Goal: Task Accomplishment & Management: Manage account settings

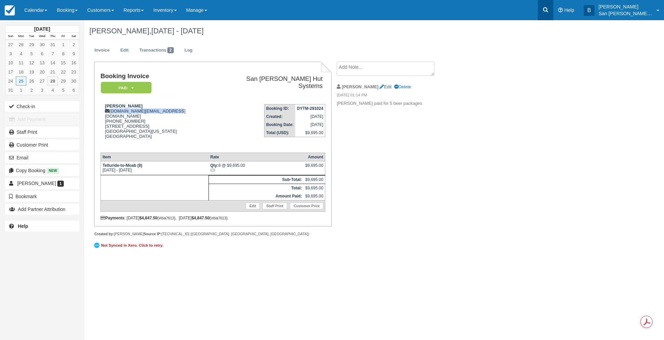
click at [546, 12] on link at bounding box center [546, 10] width 16 height 20
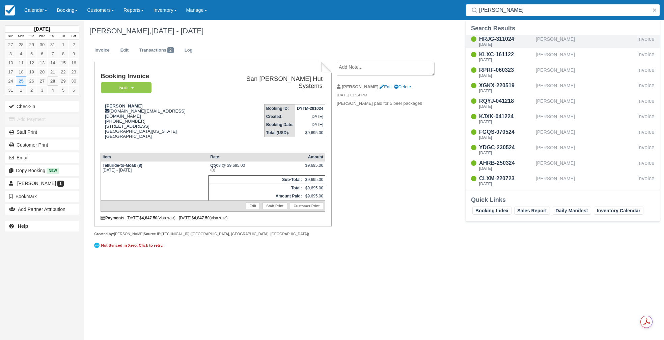
type input "clem"
click at [507, 38] on div "HRJG-311024" at bounding box center [506, 39] width 54 height 8
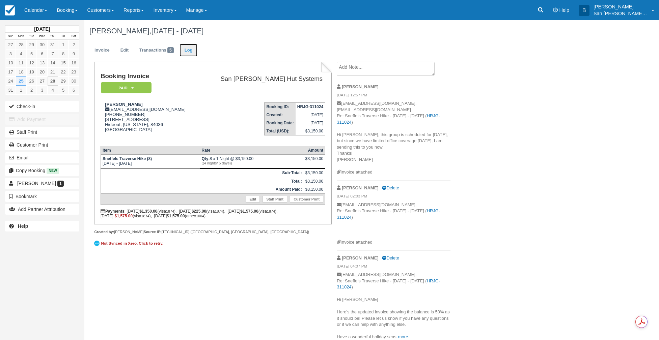
click at [192, 51] on link "Log" at bounding box center [189, 50] width 18 height 13
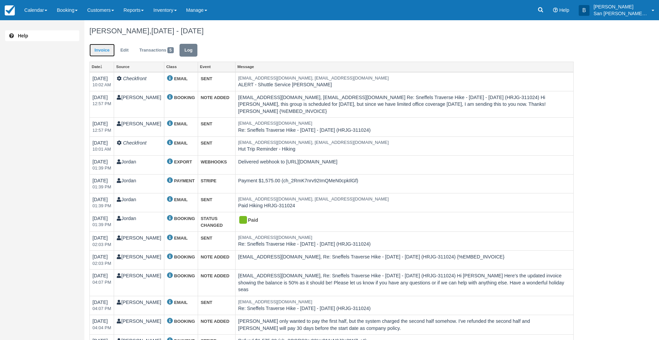
click at [101, 49] on link "Invoice" at bounding box center [101, 50] width 25 height 13
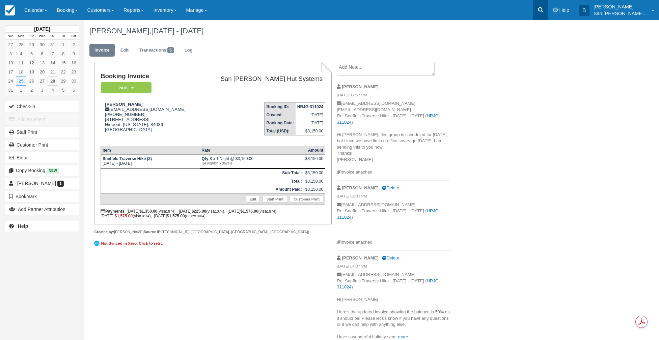
click at [544, 12] on icon at bounding box center [540, 9] width 7 height 7
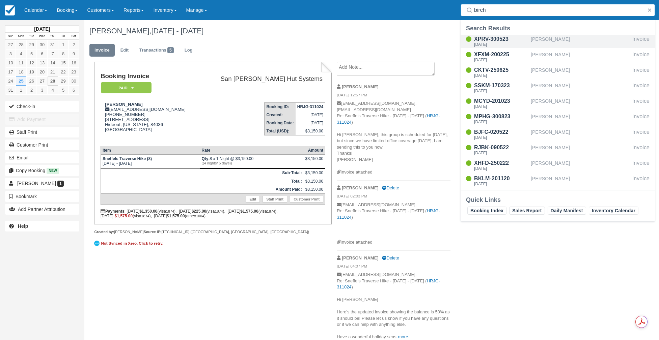
type input "birch"
click at [489, 39] on div "XPRV-300523" at bounding box center [501, 39] width 54 height 8
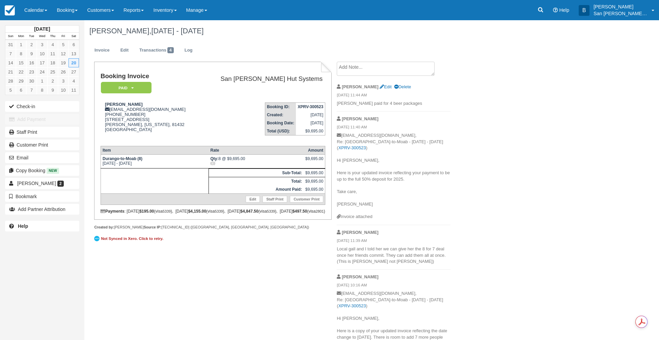
click at [359, 72] on textarea at bounding box center [386, 69] width 98 height 14
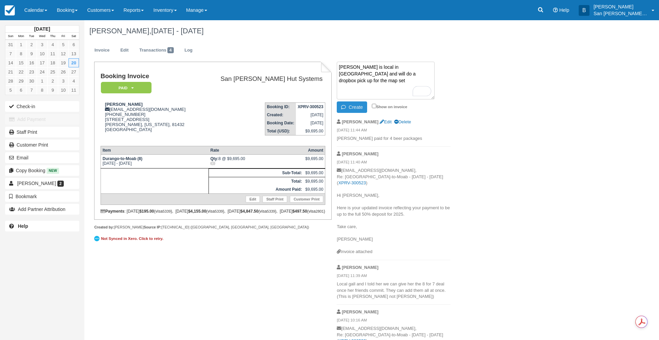
type textarea "Katie is local in Ridgway and will do a dropbox pick up for the map set"
click at [358, 105] on button "Create" at bounding box center [352, 107] width 30 height 11
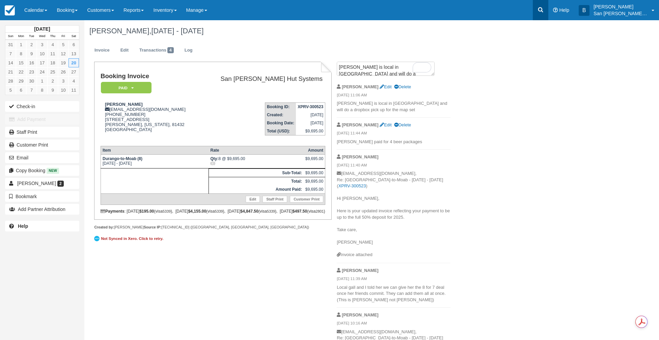
click at [548, 10] on link at bounding box center [541, 10] width 16 height 20
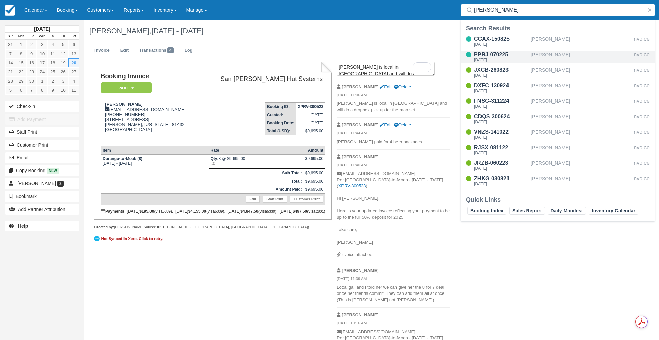
type input "johnson"
click at [493, 58] on div "Fri Sep 5 2025" at bounding box center [501, 60] width 54 height 4
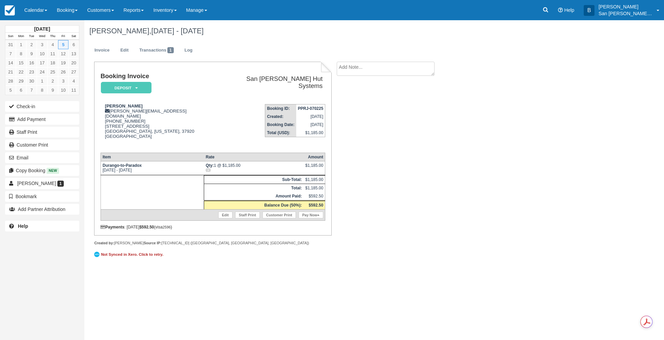
click at [230, 307] on div "September 2025 Sun Mon Tue Wed Thu Fri Sat 31 1 2 3 4 5 6 7 8 9 10 11 12 13 14 …" at bounding box center [332, 180] width 664 height 320
click at [112, 110] on div "Nathaniel Johnson johnson.nathaniel280@gmail.com 1 (865) 765-3101 4718 Seviervi…" at bounding box center [160, 126] width 119 height 44
click at [182, 104] on div "Nathaniel Johnson johnson.nathaniel280@gmail.com 1 (865) 765-3101 4718 Seviervi…" at bounding box center [160, 126] width 119 height 44
drag, startPoint x: 111, startPoint y: 111, endPoint x: 188, endPoint y: 111, distance: 77.3
click at [188, 111] on div "Nathaniel Johnson johnson.nathaniel280@gmail.com 1 (865) 765-3101 4718 Seviervi…" at bounding box center [160, 126] width 119 height 44
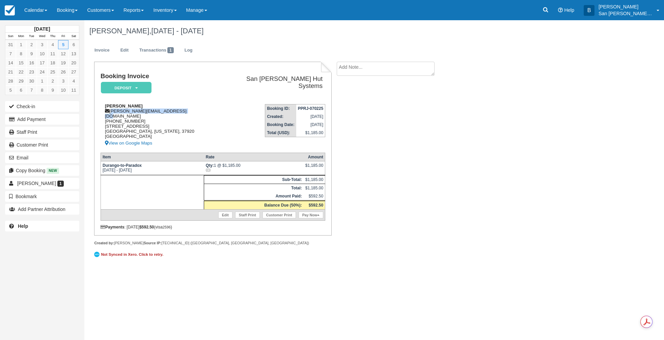
copy div "johnson.nathaniel280@gmail.com"
click at [552, 3] on link at bounding box center [546, 10] width 16 height 20
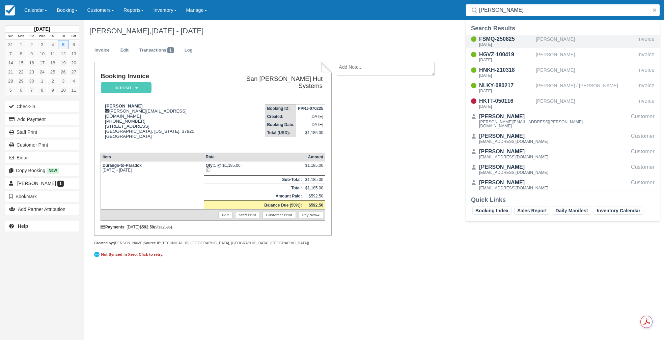
type input "lopez"
click at [491, 41] on div "FSMQ-250825" at bounding box center [506, 39] width 54 height 8
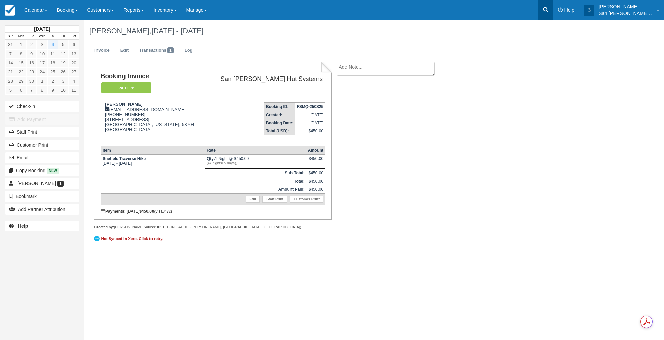
click at [549, 13] on icon at bounding box center [545, 9] width 7 height 7
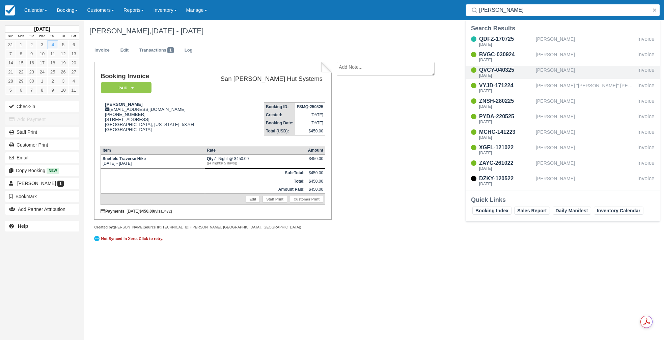
type input "Davis"
click at [478, 71] on div "QVCY-040325 Wed Sep 24 2025" at bounding box center [501, 72] width 70 height 13
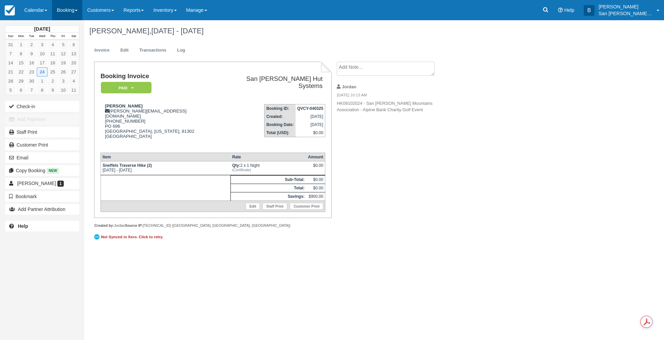
click at [66, 11] on link "Booking" at bounding box center [67, 10] width 30 height 20
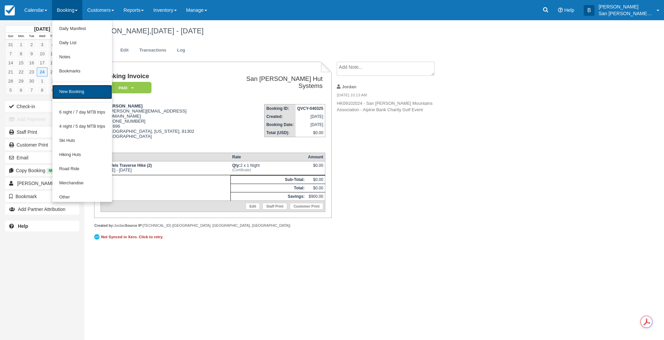
click at [83, 92] on link "New Booking" at bounding box center [82, 92] width 60 height 14
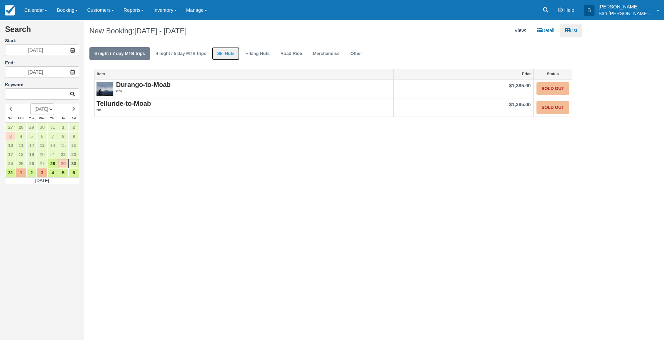
click at [233, 57] on link "Ski Huts" at bounding box center [226, 53] width 28 height 13
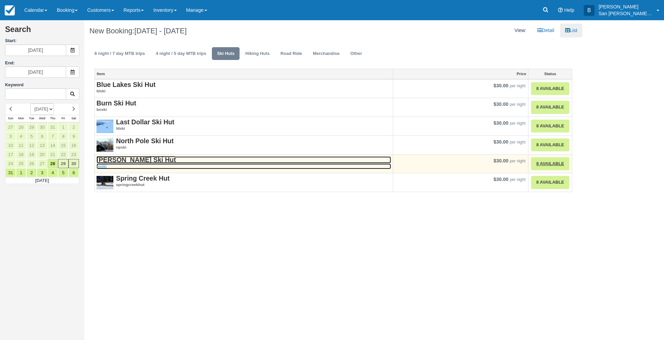
click at [146, 157] on strong "[PERSON_NAME] Ski Hut" at bounding box center [136, 159] width 79 height 7
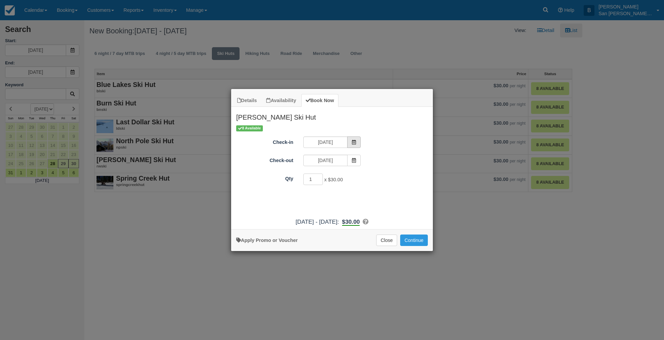
click at [356, 140] on span "Item Modal" at bounding box center [353, 142] width 13 height 11
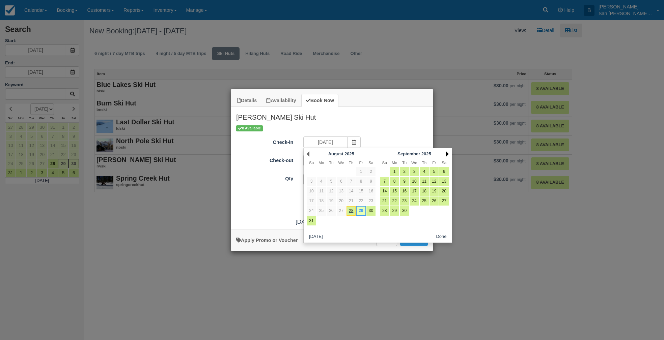
click at [446, 153] on link "Next" at bounding box center [447, 154] width 3 height 5
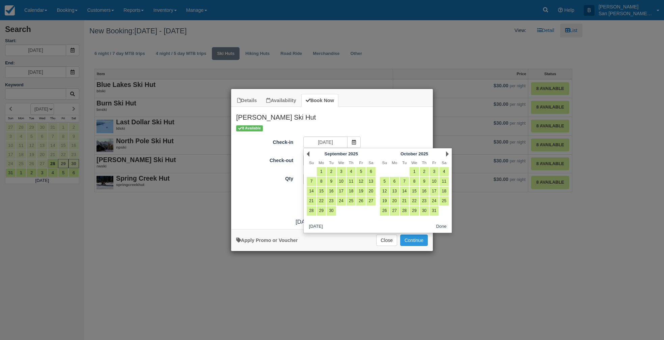
click at [446, 153] on link "Next" at bounding box center [447, 154] width 3 height 5
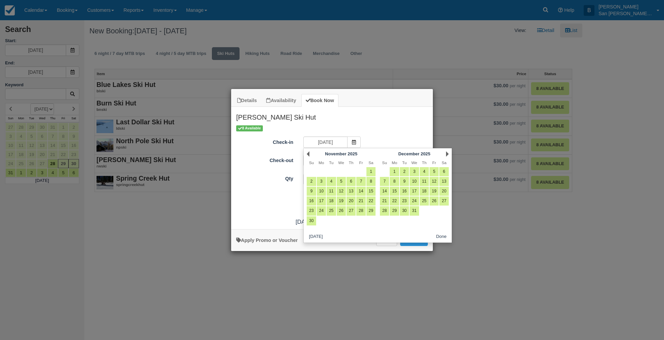
click at [446, 153] on link "Next" at bounding box center [447, 154] width 3 height 5
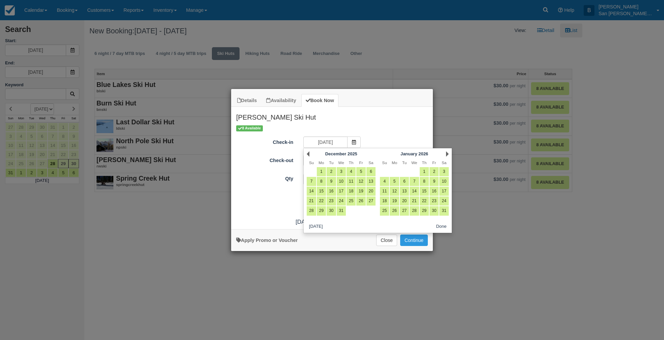
click at [446, 153] on link "Next" at bounding box center [447, 154] width 3 height 5
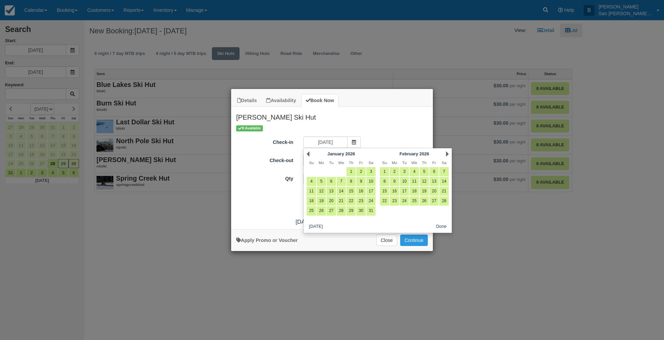
click at [446, 153] on link "Next" at bounding box center [447, 154] width 3 height 5
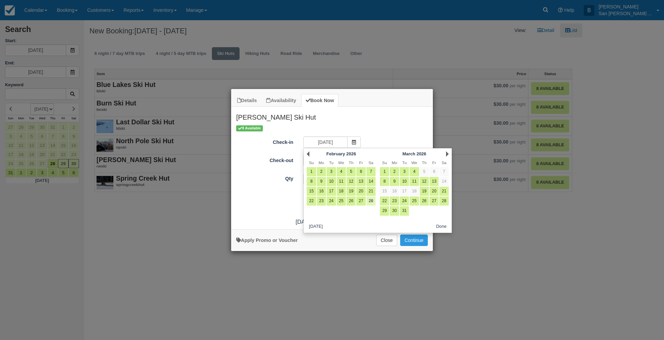
click at [371, 200] on link "28" at bounding box center [370, 201] width 9 height 9
type input "02/28/26"
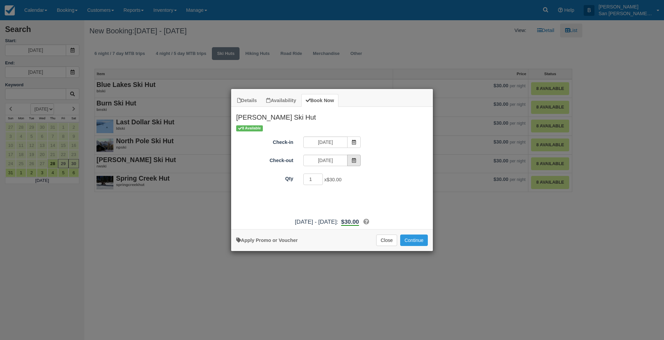
click at [352, 162] on icon "Item Modal" at bounding box center [354, 160] width 5 height 5
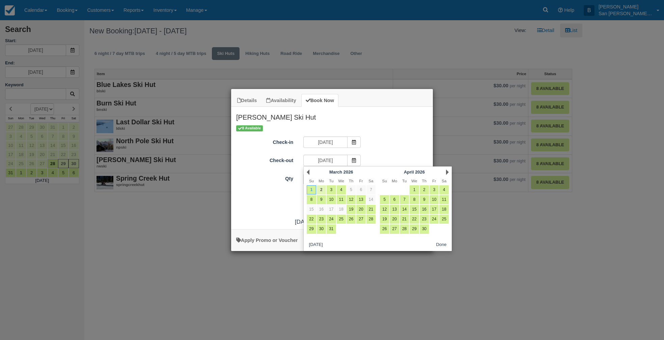
click at [320, 188] on link "2" at bounding box center [321, 190] width 9 height 9
type input "03/02/26"
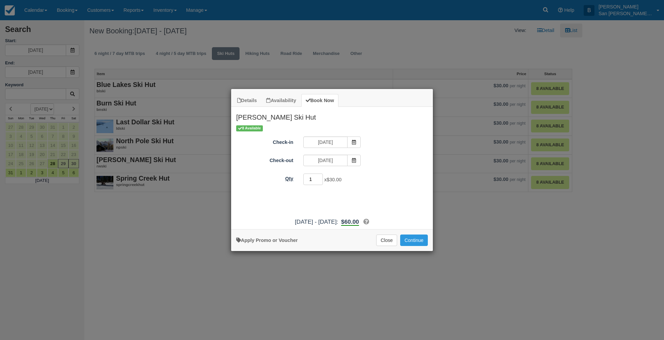
drag, startPoint x: 315, startPoint y: 179, endPoint x: 295, endPoint y: 180, distance: 20.6
click at [295, 180] on div "Qty 1 x $30.00 Required." at bounding box center [332, 179] width 202 height 13
type input "8"
click at [414, 242] on button "Continue" at bounding box center [414, 240] width 28 height 11
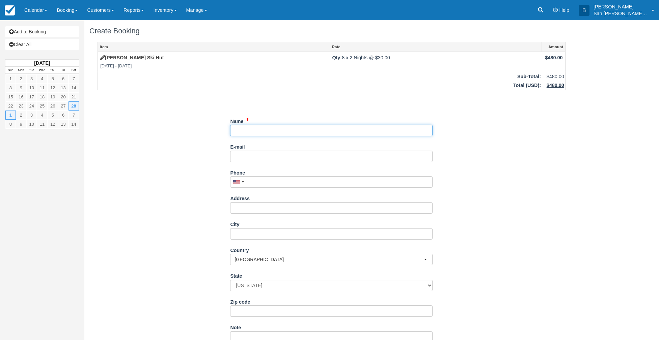
click at [242, 132] on input "Name" at bounding box center [331, 130] width 202 height 11
type input "[PERSON_NAME]"
click at [248, 157] on input "E-mail" at bounding box center [331, 156] width 202 height 11
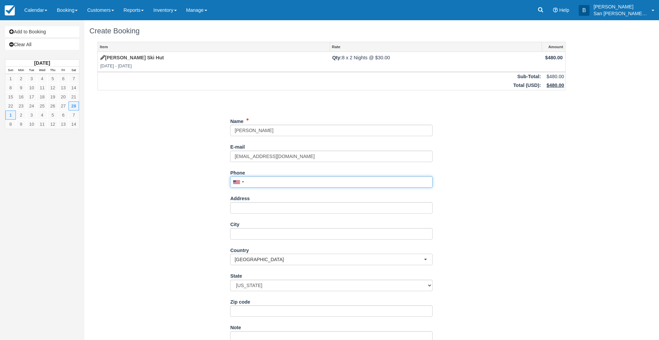
click at [278, 184] on input "Phone" at bounding box center [331, 181] width 202 height 11
click at [246, 156] on input "[EMAIL_ADDRESS][DOMAIN_NAME]" at bounding box center [331, 156] width 202 height 11
type input "[EMAIL_ADDRESS][DOMAIN_NAME]"
click at [246, 133] on input "Name" at bounding box center [331, 130] width 202 height 11
type input "[PERSON_NAME]"
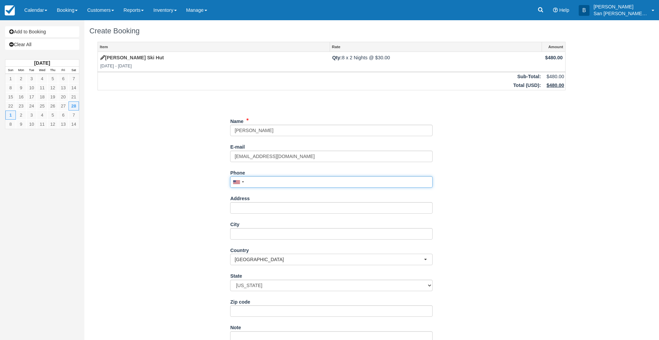
click at [274, 184] on input "Phone" at bounding box center [331, 181] width 202 height 11
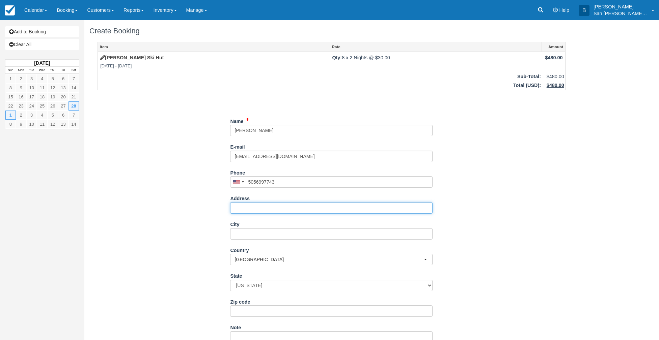
type input "(505) 699-7743"
drag, startPoint x: 246, startPoint y: 207, endPoint x: 381, endPoint y: 216, distance: 135.3
click at [246, 207] on input "Address" at bounding box center [331, 207] width 202 height 11
type input "369 Montezuma"
click at [282, 205] on input "369 Montezuma" at bounding box center [331, 207] width 202 height 11
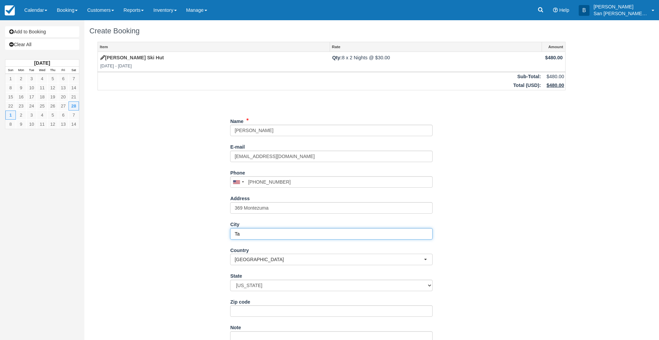
click at [265, 237] on input "Ta" at bounding box center [331, 233] width 202 height 11
type input "Tampa Bay"
select select "NM"
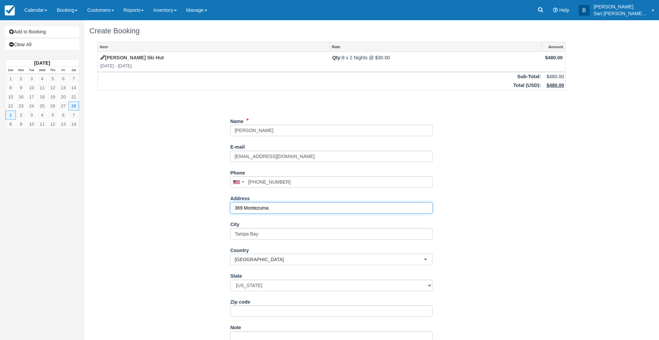
click at [277, 209] on input "369 Montezuma" at bounding box center [331, 207] width 202 height 11
click at [340, 211] on input "369 Montezuma Ave" at bounding box center [331, 207] width 202 height 11
type input "369 Montezuma Ave #405"
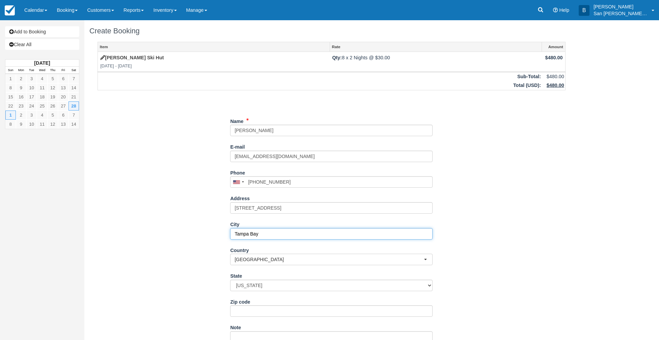
drag, startPoint x: 283, startPoint y: 236, endPoint x: 225, endPoint y: 233, distance: 57.7
click at [224, 233] on div "Item Rate Amount Ridgway Ski Hut Sat Feb 28 2026 - Mon Mar 2 2026 Qty: 8 x 2 Ni…" at bounding box center [331, 222] width 484 height 361
type input "Santa Fe"
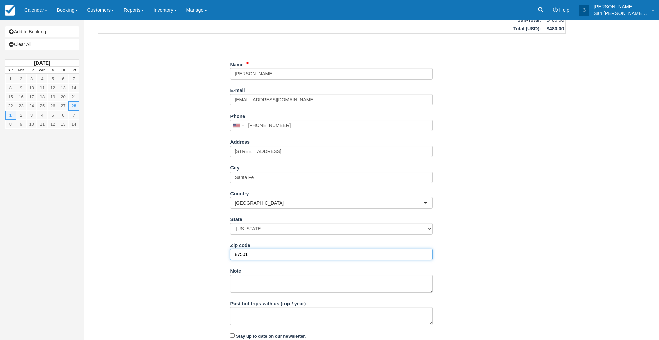
scroll to position [79, 0]
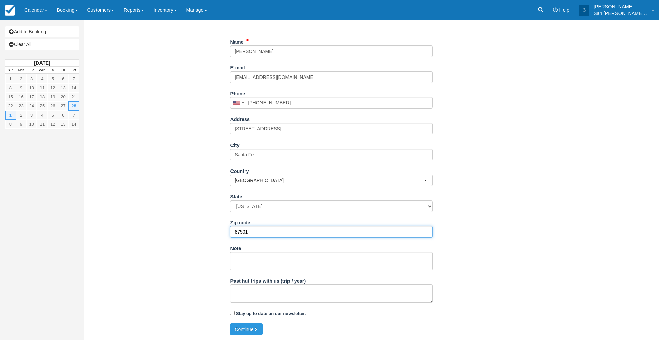
type input "87501"
click at [260, 291] on textarea "Past hut trips with us (trip / year)" at bounding box center [331, 294] width 202 height 18
click at [249, 327] on button "Continue" at bounding box center [246, 329] width 32 height 11
type input "+15056997743"
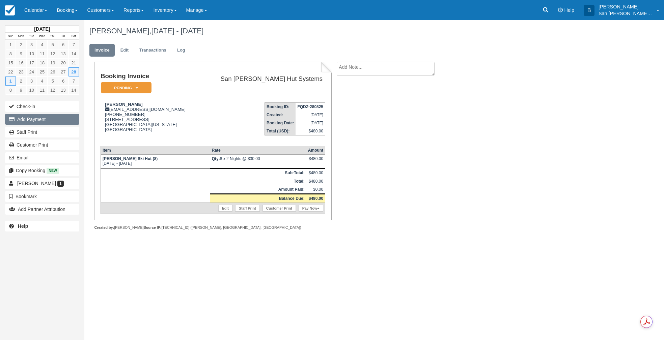
click at [45, 119] on button "Add Payment" at bounding box center [42, 119] width 74 height 11
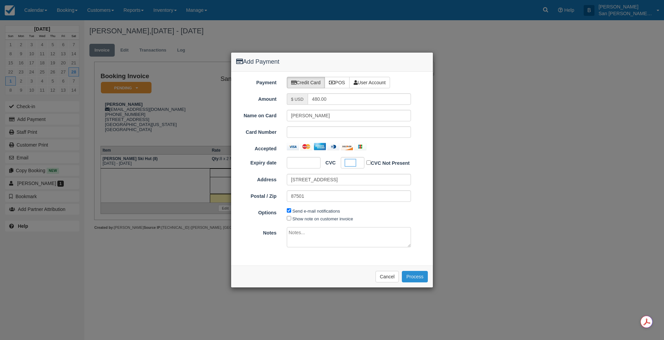
click at [415, 275] on button "Process" at bounding box center [415, 276] width 26 height 11
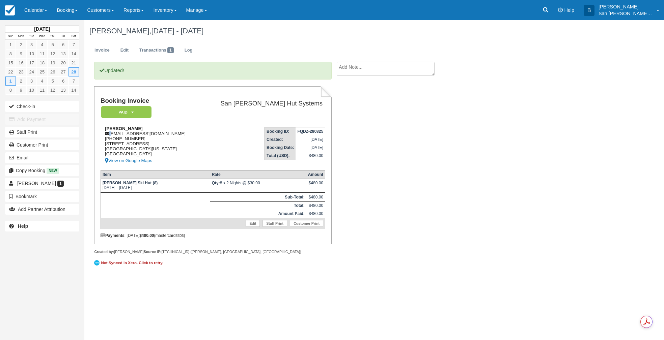
click at [112, 134] on div "[PERSON_NAME] [EMAIL_ADDRESS][DOMAIN_NAME] [PHONE_NUMBER] [STREET_ADDRESS][US_S…" at bounding box center [150, 145] width 99 height 39
drag, startPoint x: 111, startPoint y: 134, endPoint x: 172, endPoint y: 132, distance: 60.8
click at [172, 132] on div "Wyndham Carlisle wyndhamcarlisle@gmail.com 1 (505) 699-7743 369 Montezuma Ave #…" at bounding box center [150, 145] width 99 height 39
copy div "[EMAIL_ADDRESS][DOMAIN_NAME]"
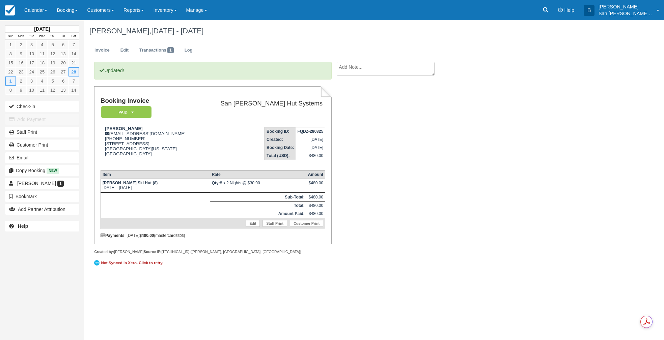
click at [385, 207] on div "Updated! Booking Invoice Paid   Pending Reserved Deposit Waiting Cancelled Shut…" at bounding box center [269, 169] width 371 height 214
click at [31, 130] on link "Staff Print" at bounding box center [42, 132] width 74 height 11
click at [126, 51] on link "Edit" at bounding box center [124, 50] width 18 height 13
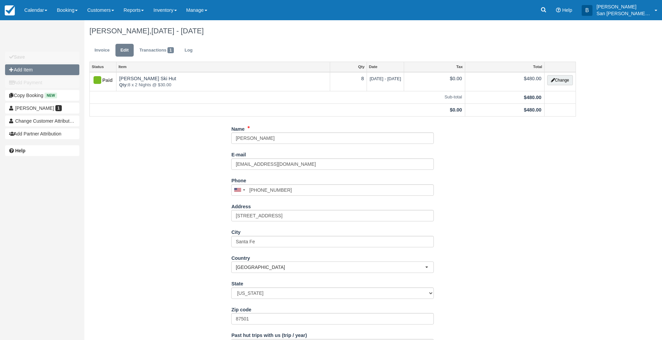
click at [22, 66] on button "Add Item" at bounding box center [42, 69] width 74 height 11
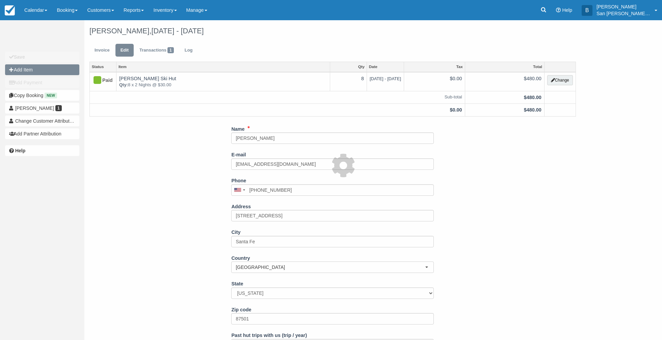
type input "0.00"
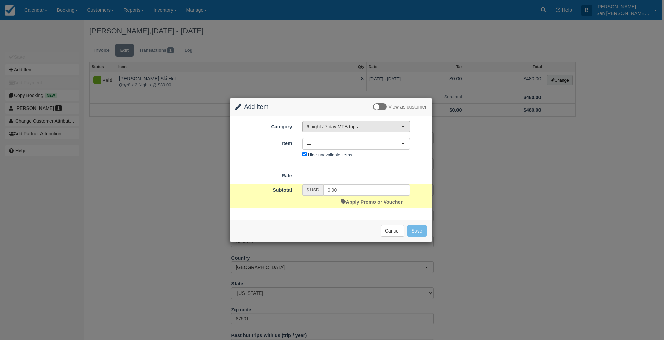
click at [356, 127] on span "6 night / 7 day MTB trips" at bounding box center [354, 126] width 94 height 7
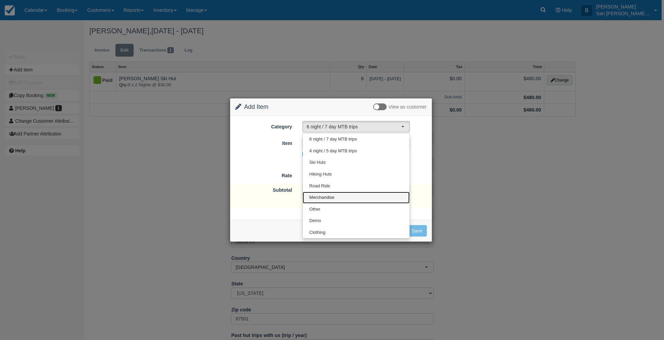
click at [328, 197] on span "Merchandise" at bounding box center [321, 198] width 25 height 6
select select "19"
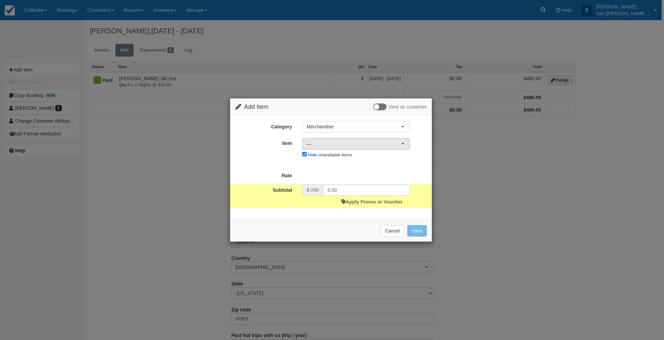
click at [321, 147] on span "—" at bounding box center [354, 144] width 94 height 7
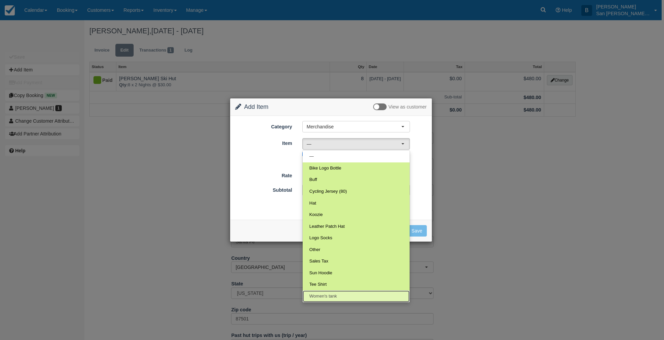
click at [332, 295] on span "Women's tank" at bounding box center [323, 297] width 28 height 6
select select "124"
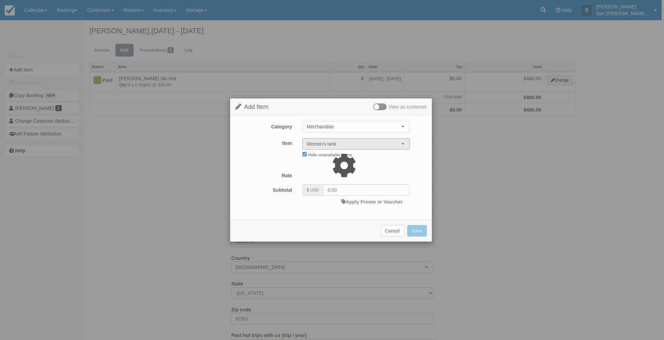
type input "27.00"
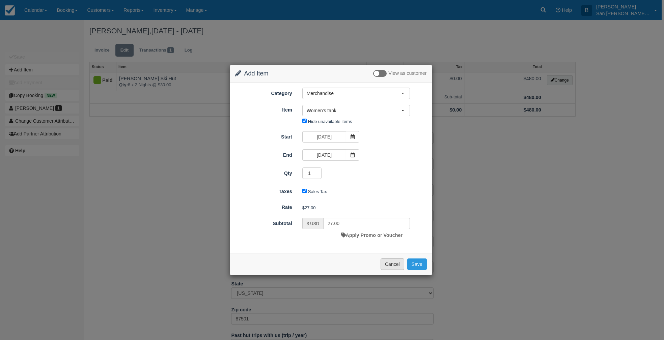
click at [387, 266] on button "Cancel" at bounding box center [393, 264] width 24 height 11
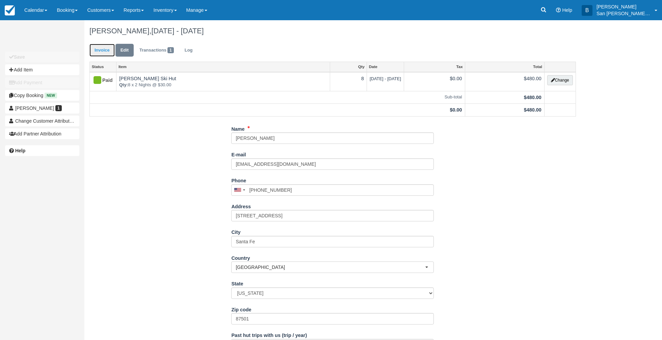
click at [98, 54] on link "Invoice" at bounding box center [101, 50] width 25 height 13
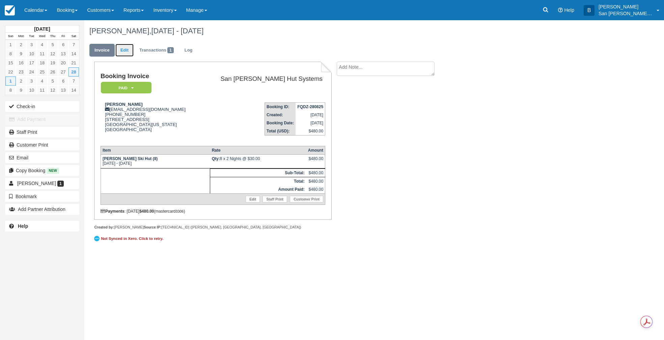
click at [125, 49] on link "Edit" at bounding box center [124, 50] width 18 height 13
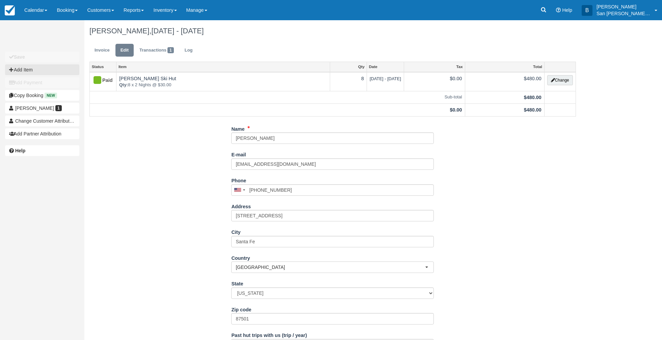
click at [32, 70] on button "Add Item" at bounding box center [42, 69] width 74 height 11
type input "0.00"
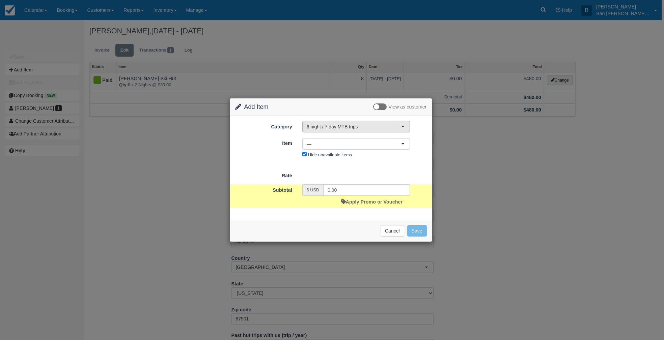
click at [328, 127] on span "6 night / 7 day MTB trips" at bounding box center [354, 126] width 94 height 7
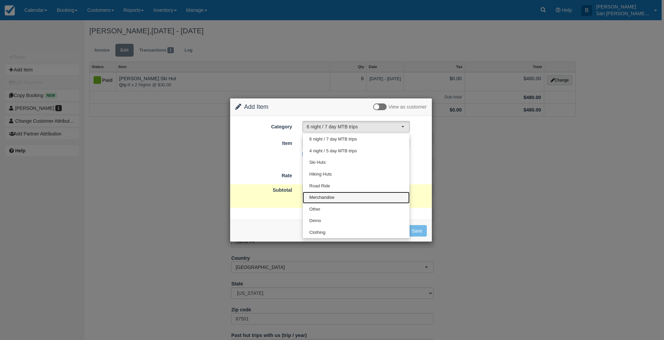
click at [311, 199] on span "Merchandise" at bounding box center [321, 198] width 25 height 6
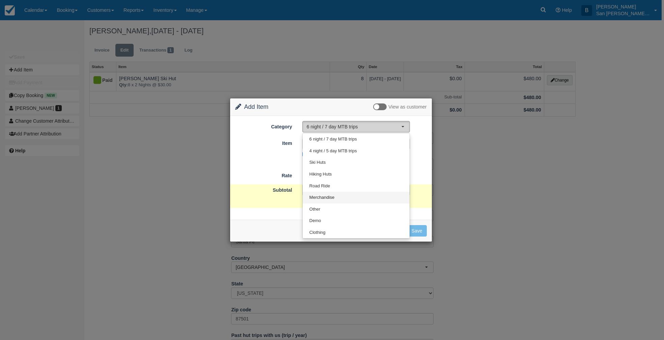
select select "19"
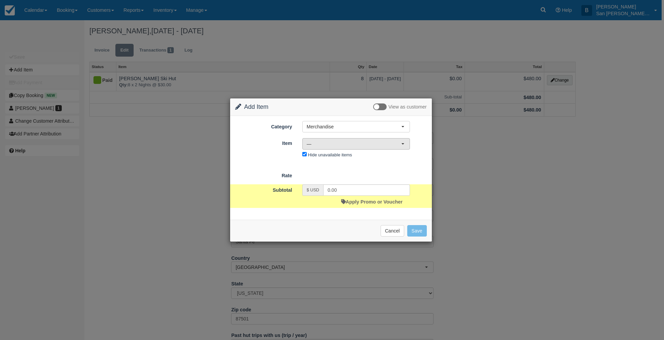
click at [323, 144] on span "—" at bounding box center [354, 144] width 94 height 7
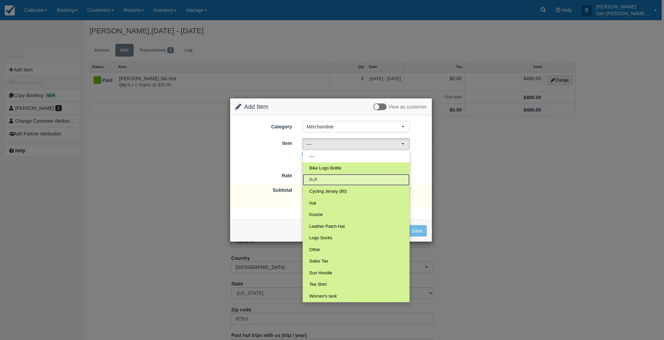
click at [322, 180] on link "Buff" at bounding box center [356, 180] width 107 height 12
select select "38"
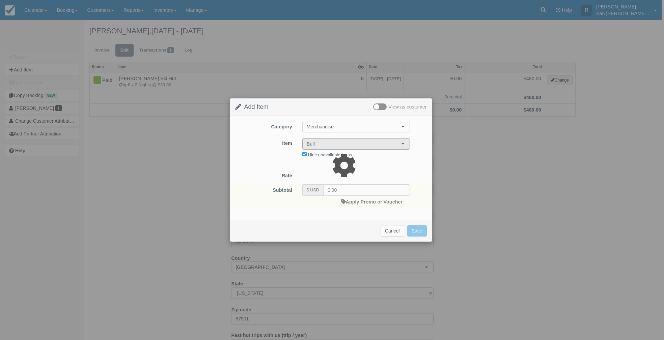
type input "20.00"
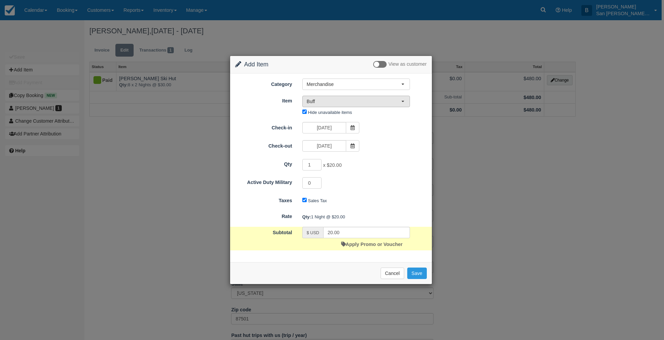
click at [330, 105] on span "Buff" at bounding box center [354, 101] width 94 height 7
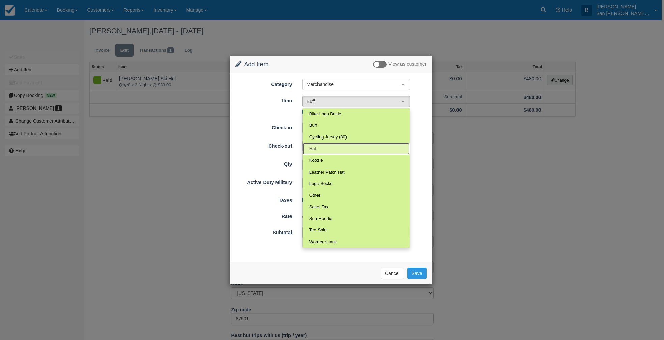
click at [320, 147] on link "Hat" at bounding box center [356, 149] width 107 height 12
select select "31"
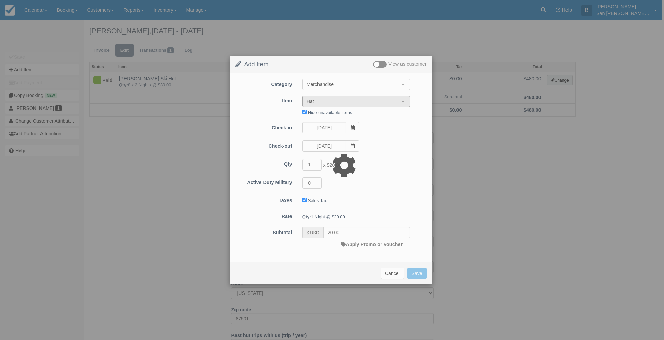
type input "22.00"
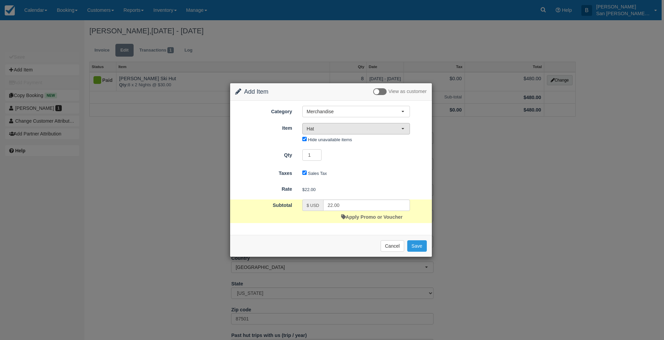
click at [322, 127] on span "Hat" at bounding box center [354, 129] width 94 height 7
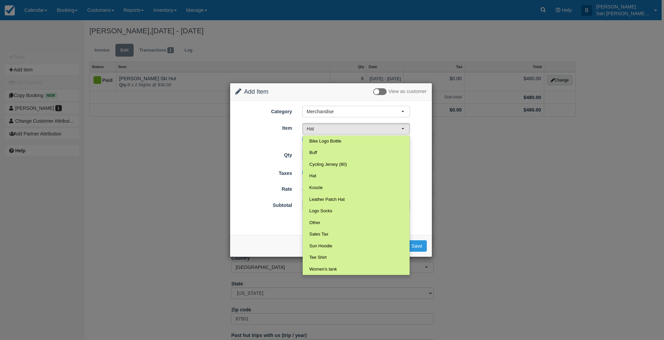
click at [428, 208] on div "Subtotal $ USD 22.00 Apply Promo or Voucher" at bounding box center [331, 212] width 202 height 24
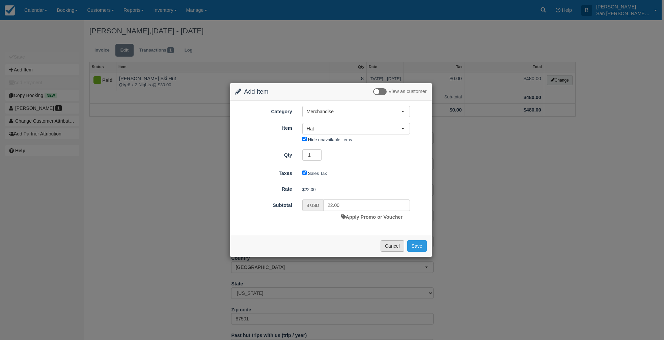
click at [387, 248] on button "Cancel" at bounding box center [393, 246] width 24 height 11
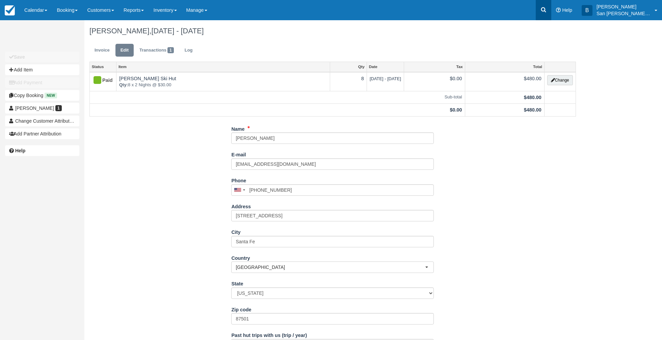
click at [547, 6] on link at bounding box center [543, 10] width 16 height 20
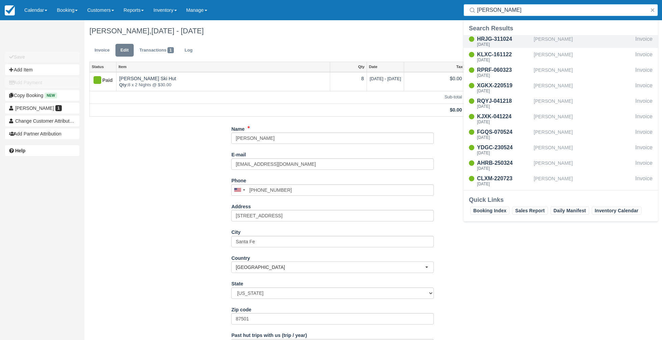
type input "clem"
click at [492, 39] on div "HRJG-311024" at bounding box center [504, 39] width 54 height 8
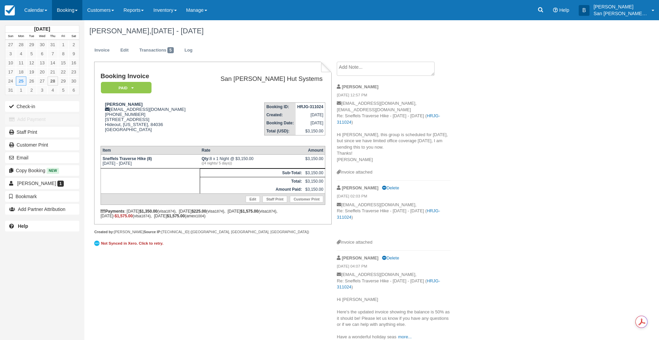
click at [74, 10] on link "Booking" at bounding box center [67, 10] width 30 height 20
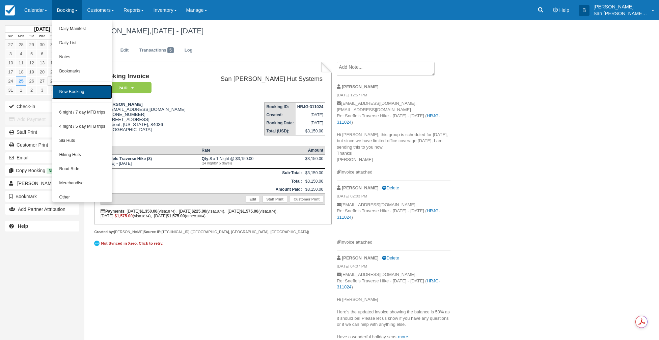
click at [85, 94] on link "New Booking" at bounding box center [82, 92] width 60 height 14
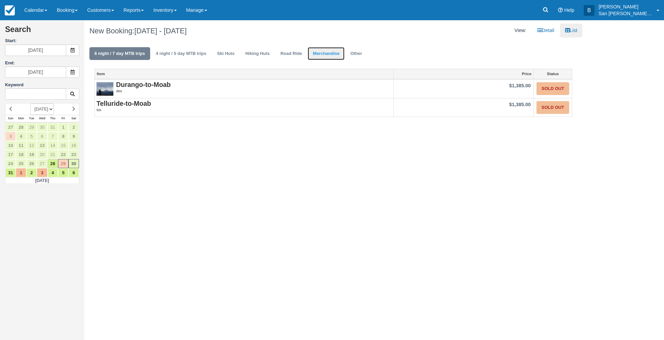
click at [320, 53] on link "Merchandise" at bounding box center [326, 53] width 37 height 13
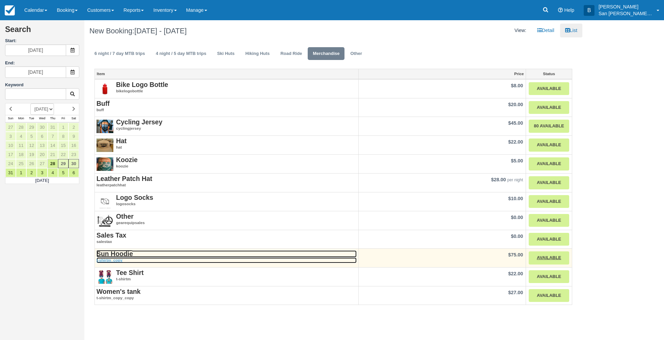
click at [117, 255] on strong "Sun Hoodie" at bounding box center [115, 253] width 36 height 7
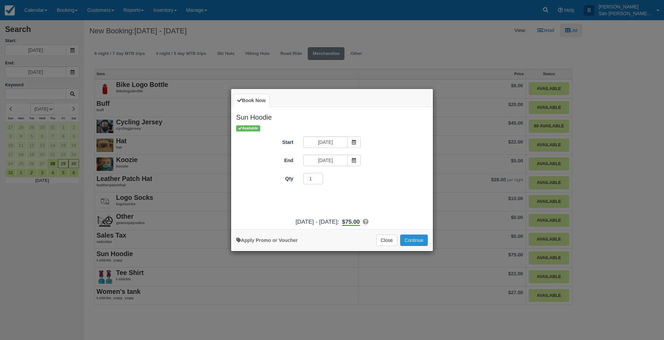
click at [409, 239] on button "Continue" at bounding box center [414, 240] width 28 height 11
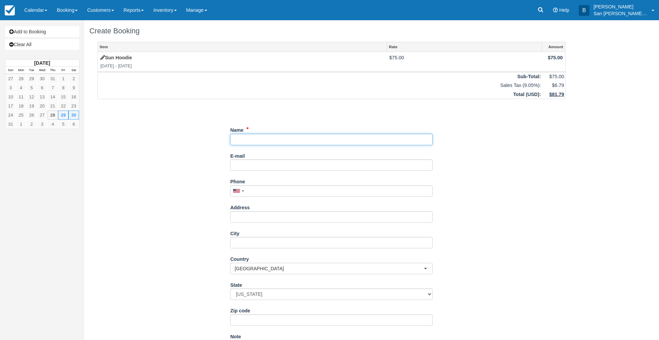
click at [249, 141] on input "Name" at bounding box center [331, 139] width 202 height 11
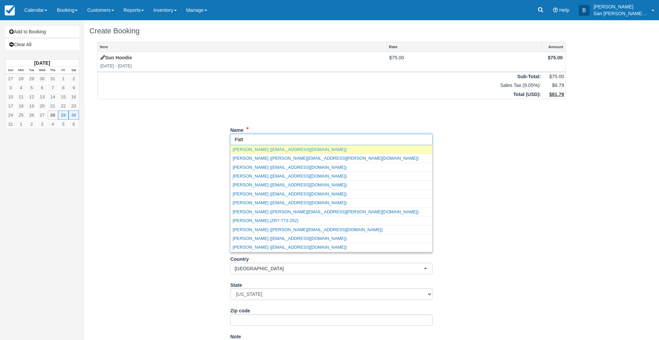
click at [270, 150] on link "[PERSON_NAME] ([EMAIL_ADDRESS][DOMAIN_NAME])" at bounding box center [331, 149] width 202 height 8
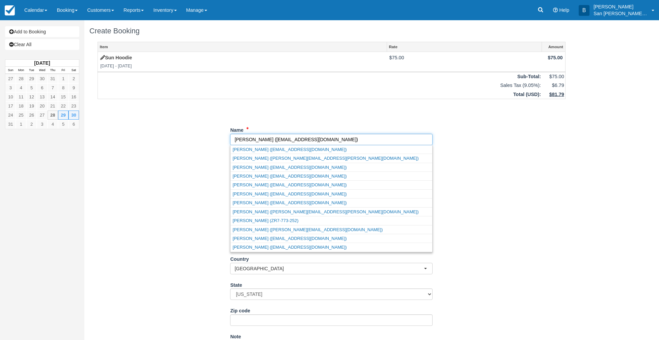
type input "[PERSON_NAME]"
type input "[EMAIL_ADDRESS][DOMAIN_NAME]"
type input "[PHONE_NUMBER]"
type input "[STREET_ADDRESS]"
type input "Hideout"
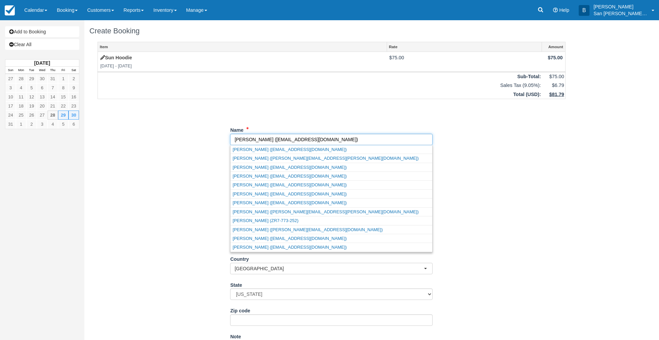
select select "UT"
type input "84036"
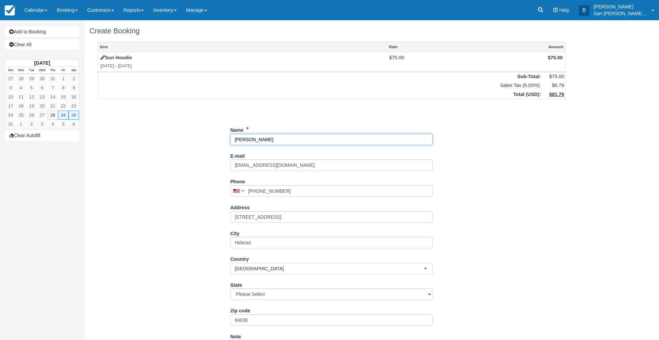
select select "UT"
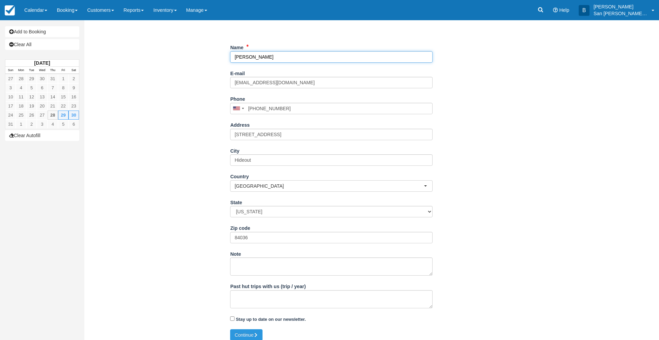
scroll to position [88, 0]
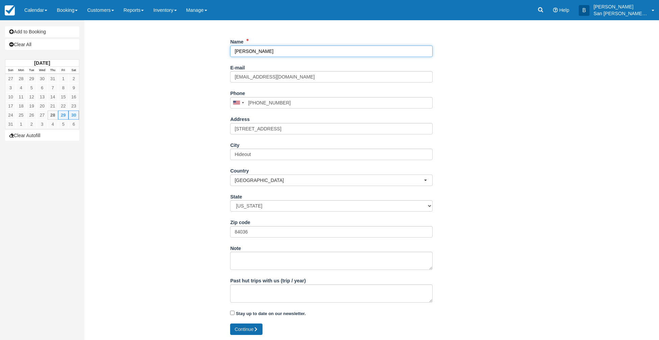
type input "[PERSON_NAME]"
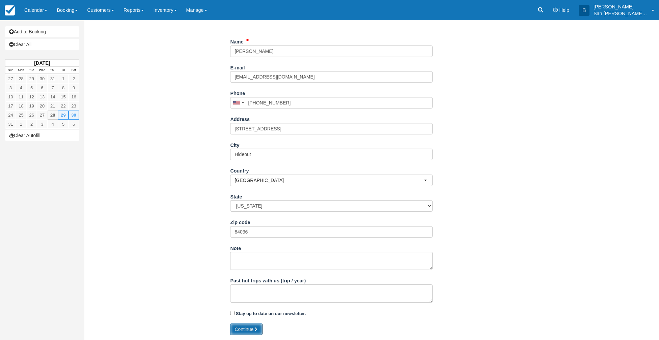
click at [254, 328] on button "Continue" at bounding box center [246, 329] width 32 height 11
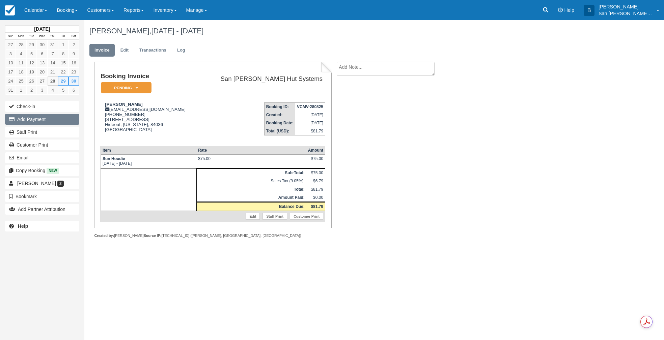
click at [55, 118] on button "Add Payment" at bounding box center [42, 119] width 74 height 11
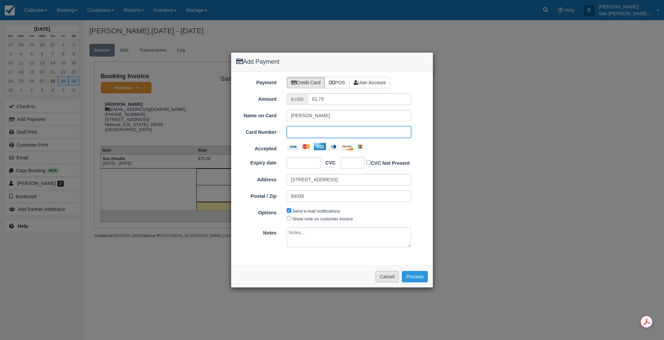
click at [383, 277] on button "Cancel" at bounding box center [388, 276] width 24 height 11
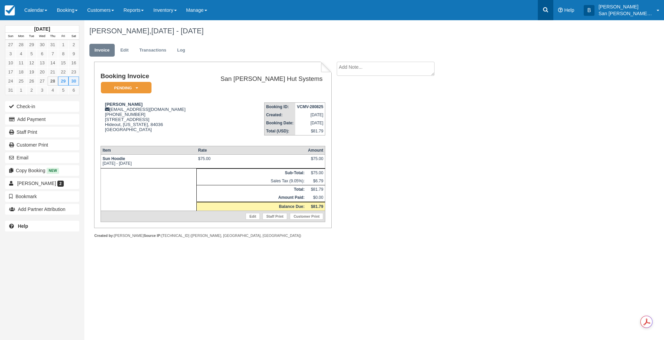
click at [549, 12] on icon at bounding box center [545, 9] width 7 height 7
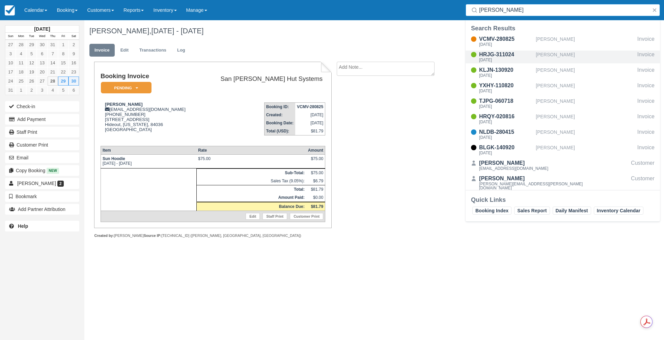
type input "[PERSON_NAME]"
click at [491, 59] on div "[DATE]" at bounding box center [506, 60] width 54 height 4
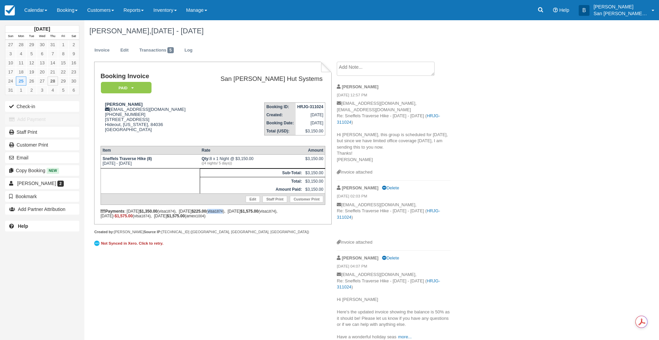
drag, startPoint x: 228, startPoint y: 212, endPoint x: 236, endPoint y: 212, distance: 7.8
click at [236, 212] on div "Payments : [DATE] $1,350.00 (visa 1874 ), [DATE] $225.00 (visa 1874 ), [DATE] $…" at bounding box center [213, 213] width 225 height 9
click at [292, 236] on div "Not Synced in Xero. Click to retry." at bounding box center [212, 243] width 237 height 17
click at [123, 47] on link "Edit" at bounding box center [124, 50] width 18 height 13
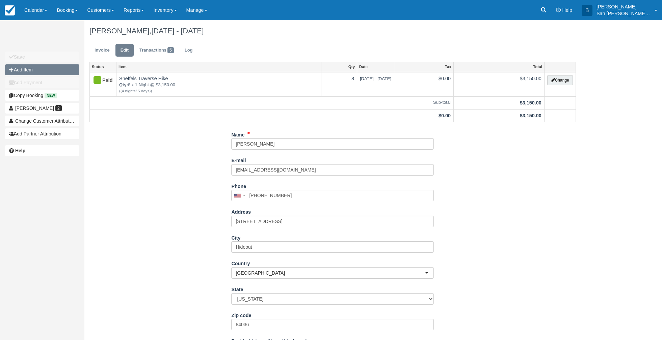
click at [23, 69] on button "Add Item" at bounding box center [42, 69] width 74 height 11
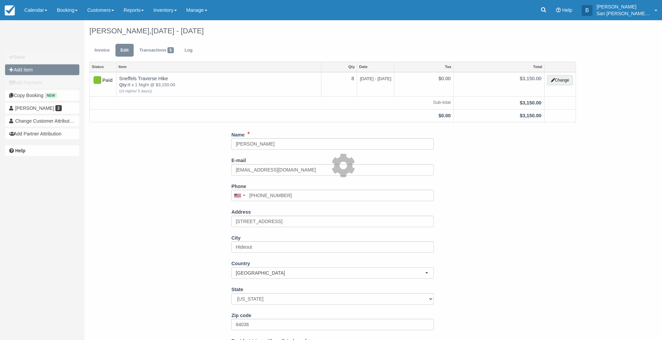
type input "0.00"
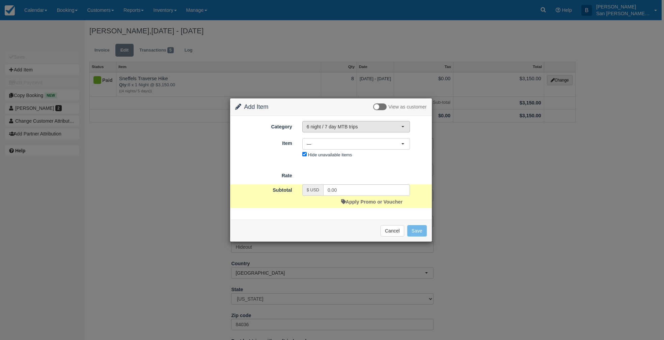
click at [339, 131] on button "6 night / 7 day MTB trips" at bounding box center [356, 126] width 108 height 11
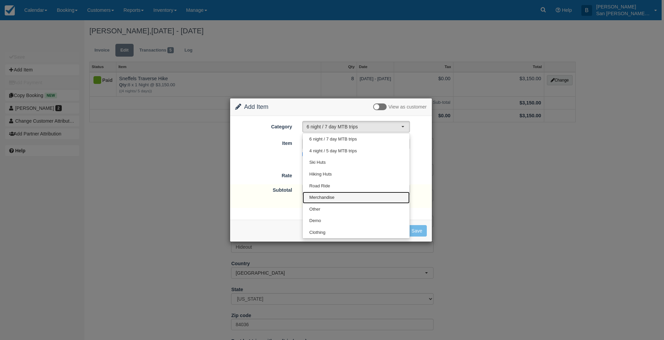
click at [323, 200] on span "Merchandise" at bounding box center [321, 198] width 25 height 6
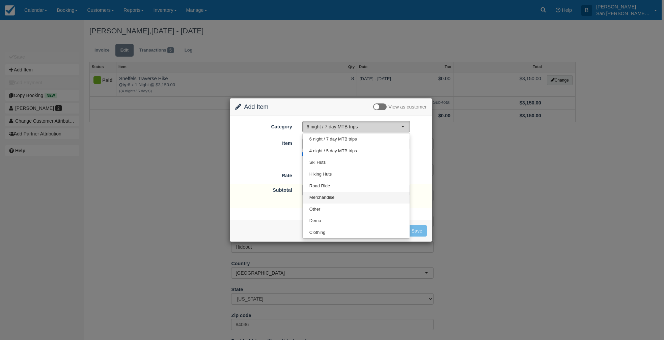
select select "19"
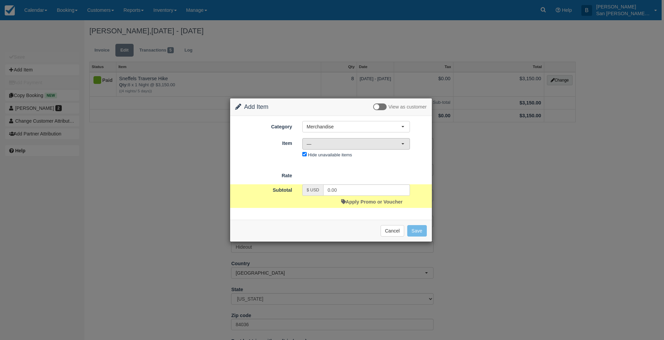
click at [328, 142] on span "—" at bounding box center [354, 144] width 94 height 7
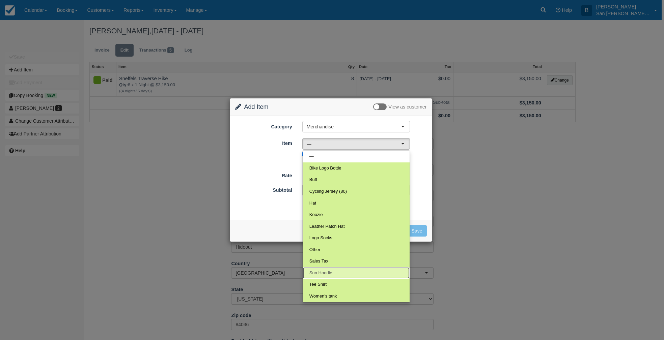
click at [323, 273] on span "Sun Hoodie" at bounding box center [320, 273] width 23 height 6
select select "123"
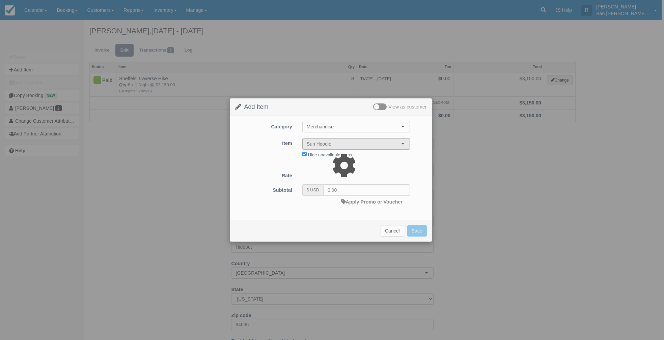
type input "75.00"
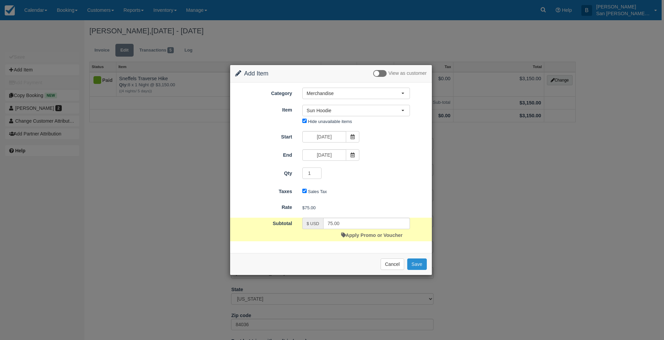
click at [416, 266] on button "Save" at bounding box center [417, 264] width 20 height 11
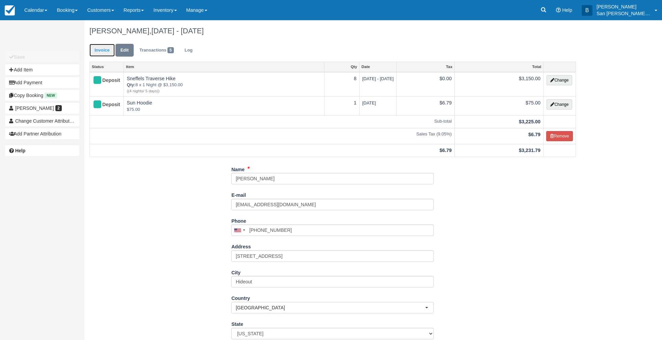
click at [111, 54] on link "Invoice" at bounding box center [101, 50] width 25 height 13
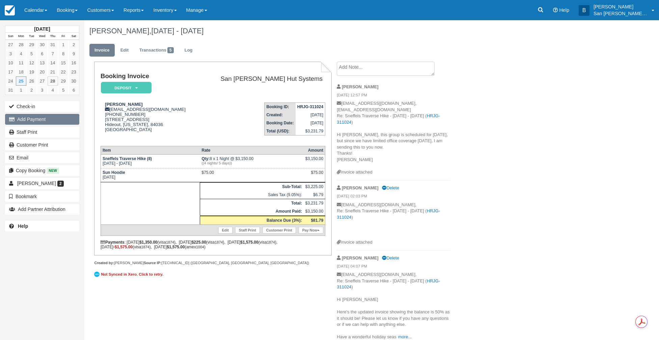
click at [17, 116] on button "Add Payment" at bounding box center [42, 119] width 74 height 11
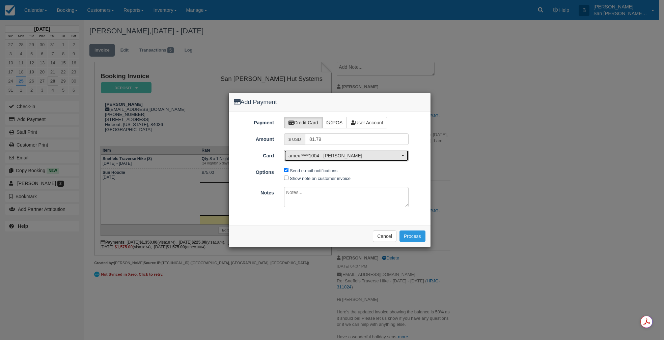
click at [334, 158] on span "amex ****1004 - [PERSON_NAME]" at bounding box center [343, 156] width 111 height 7
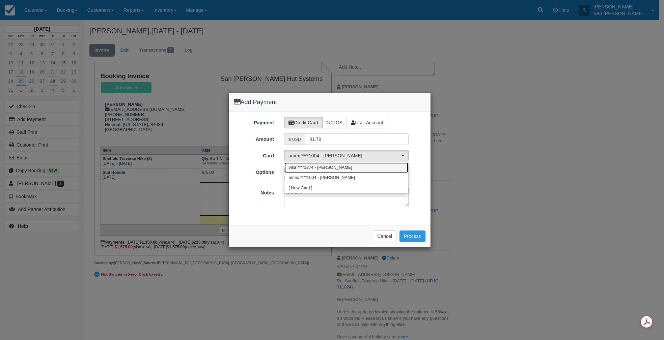
click at [314, 164] on link "visa ****1874 - Patti Clements" at bounding box center [346, 168] width 124 height 10
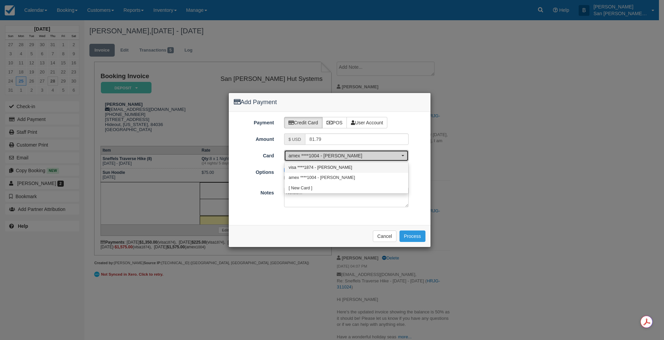
select select "pm_0QG1Xbrv92ImQMeNo8hzpN2q"
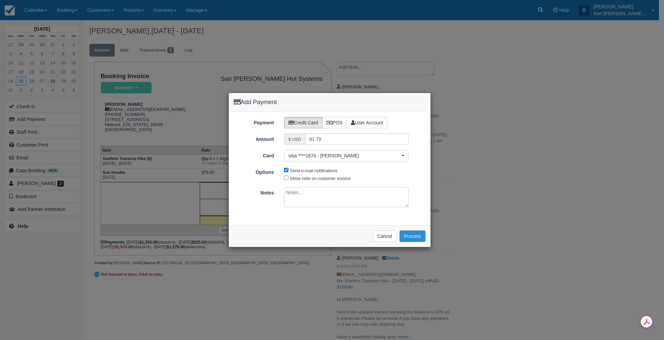
click at [419, 239] on button "Process" at bounding box center [413, 236] width 26 height 11
